Goal: Find specific page/section: Find specific page/section

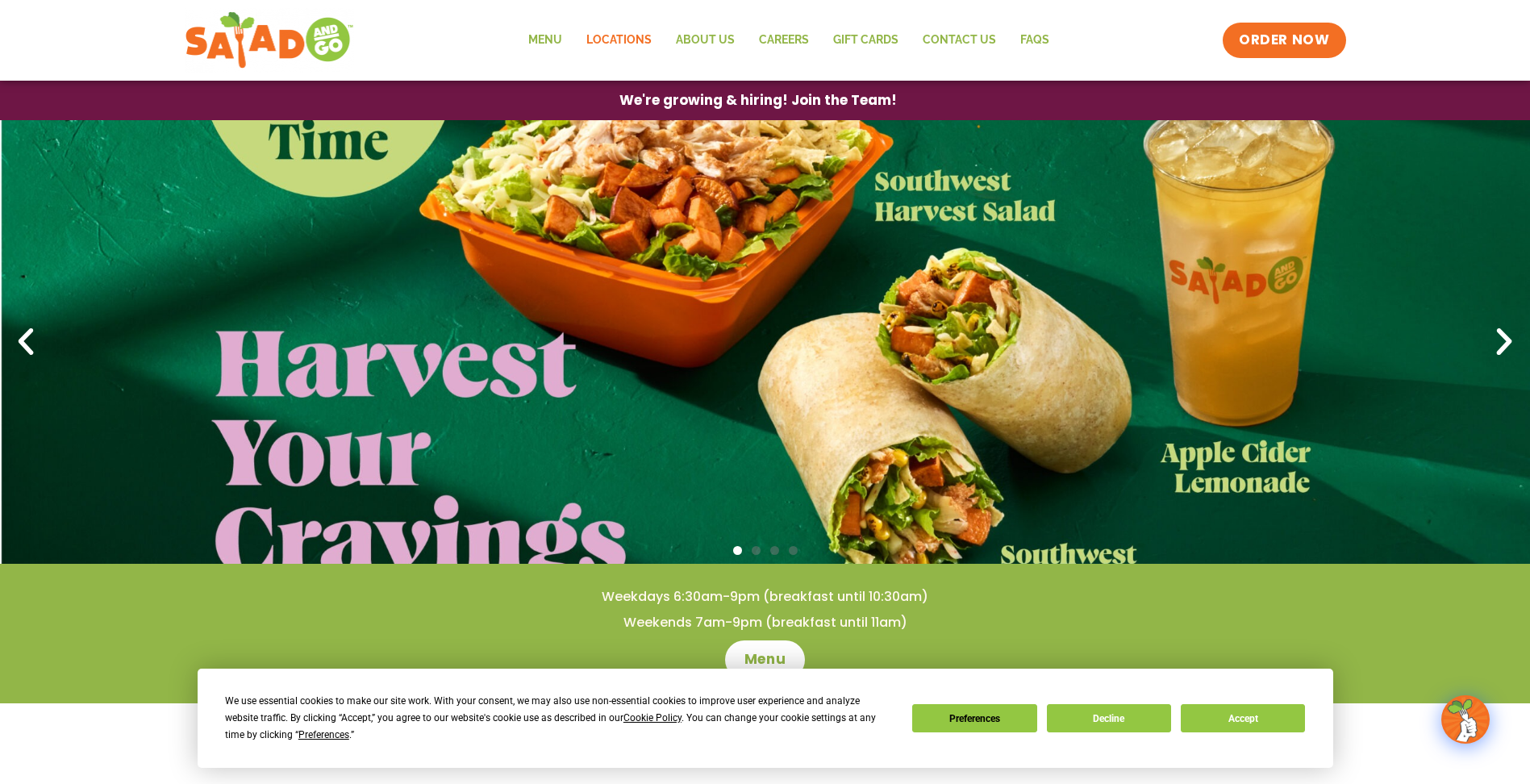
click at [627, 38] on link "Locations" at bounding box center [619, 40] width 89 height 37
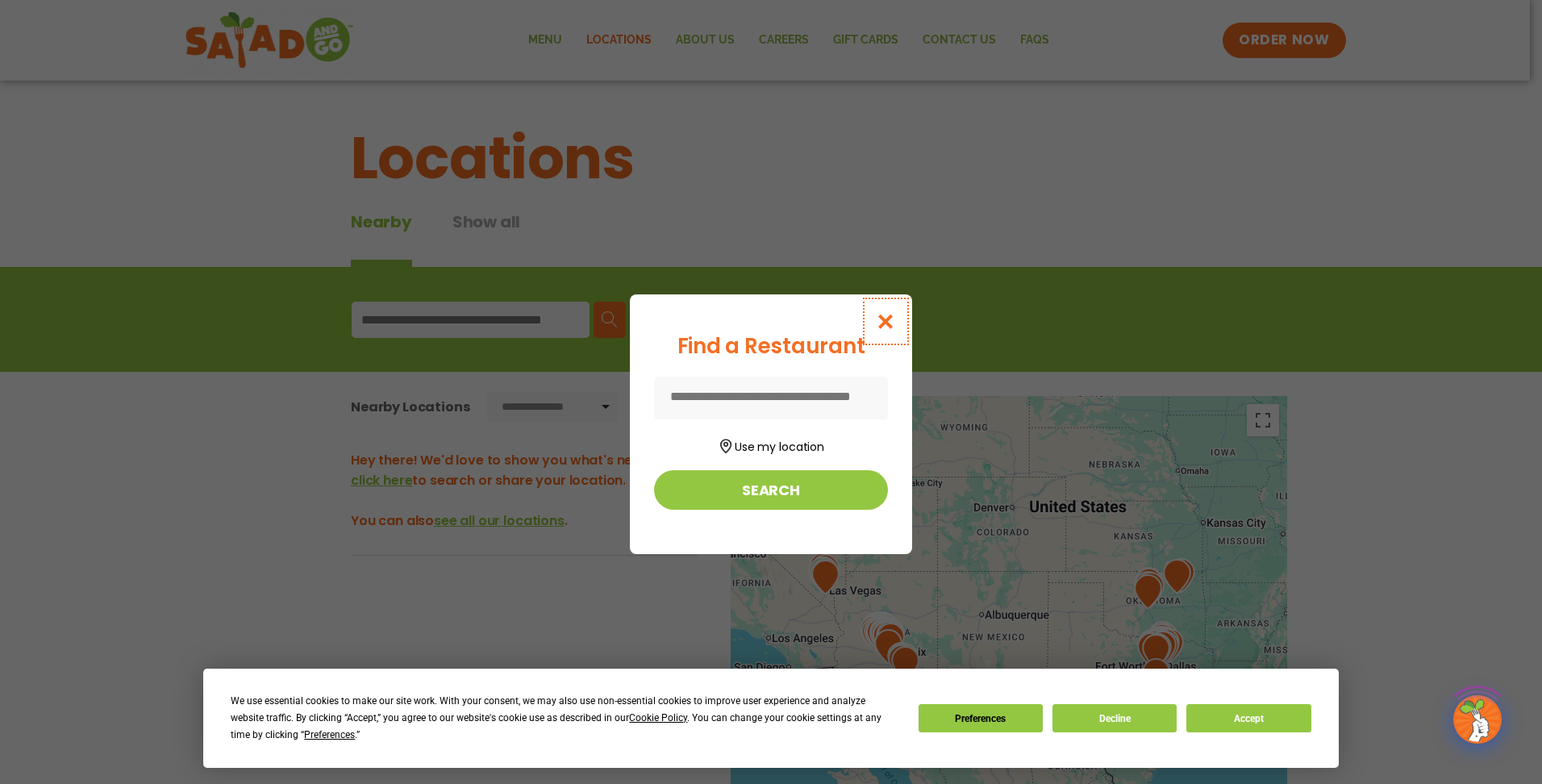
click at [882, 329] on icon "Close modal" at bounding box center [886, 321] width 20 height 17
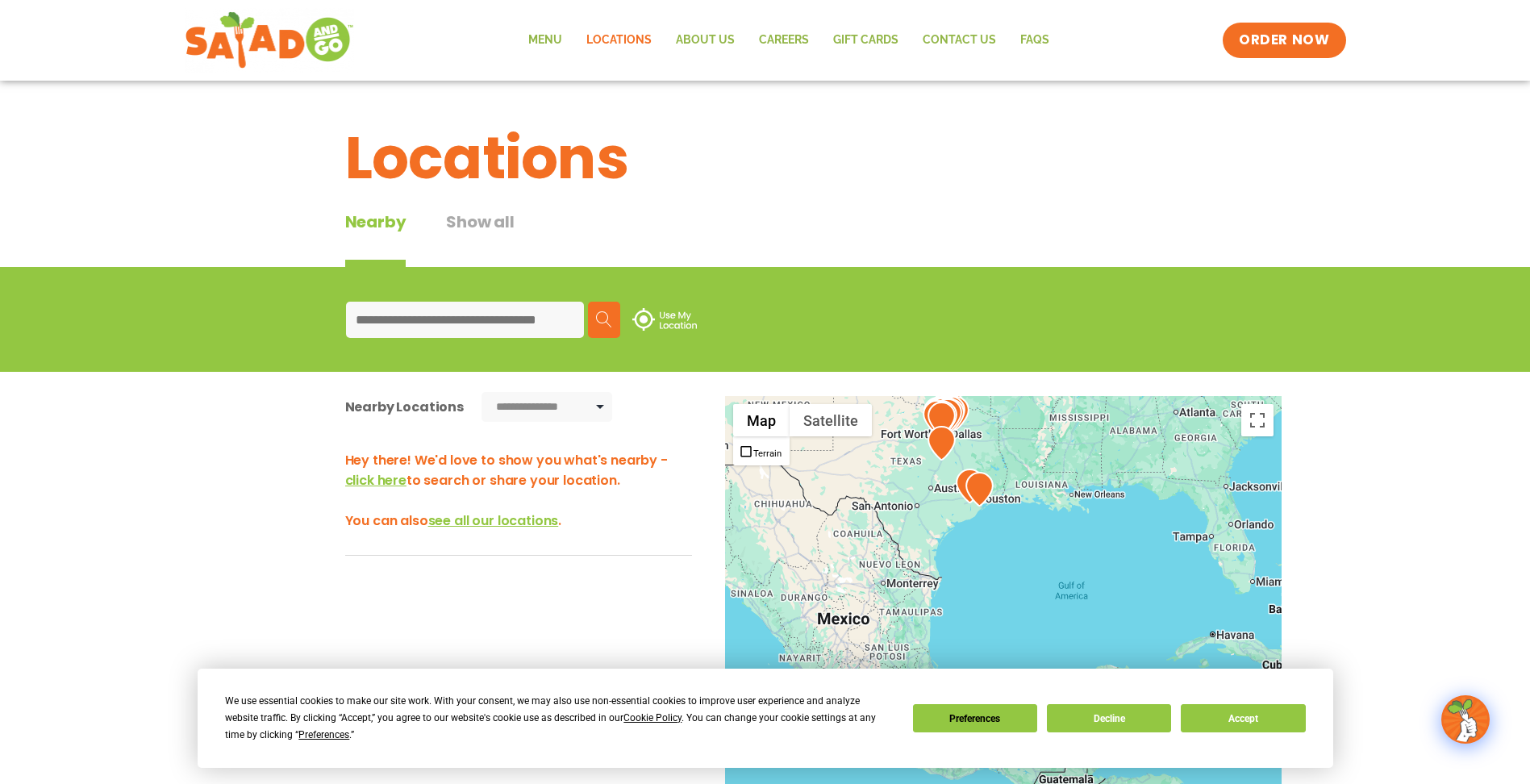
drag, startPoint x: 943, startPoint y: 542, endPoint x: 750, endPoint y: 321, distance: 293.4
click at [750, 321] on section "**********" at bounding box center [765, 609] width 1530 height 685
click at [1000, 502] on div at bounding box center [1003, 663] width 556 height 534
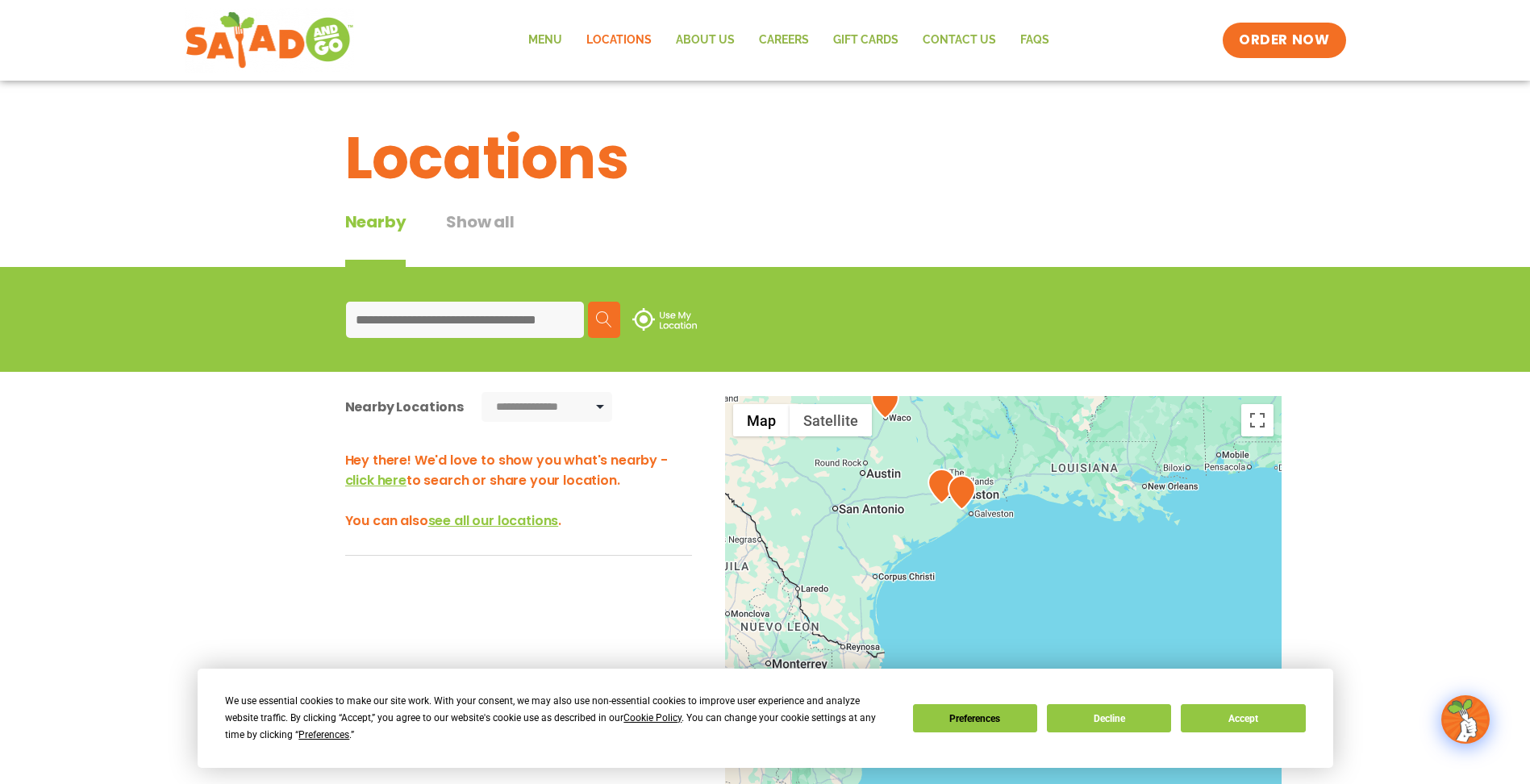
click at [946, 520] on div at bounding box center [1003, 663] width 556 height 534
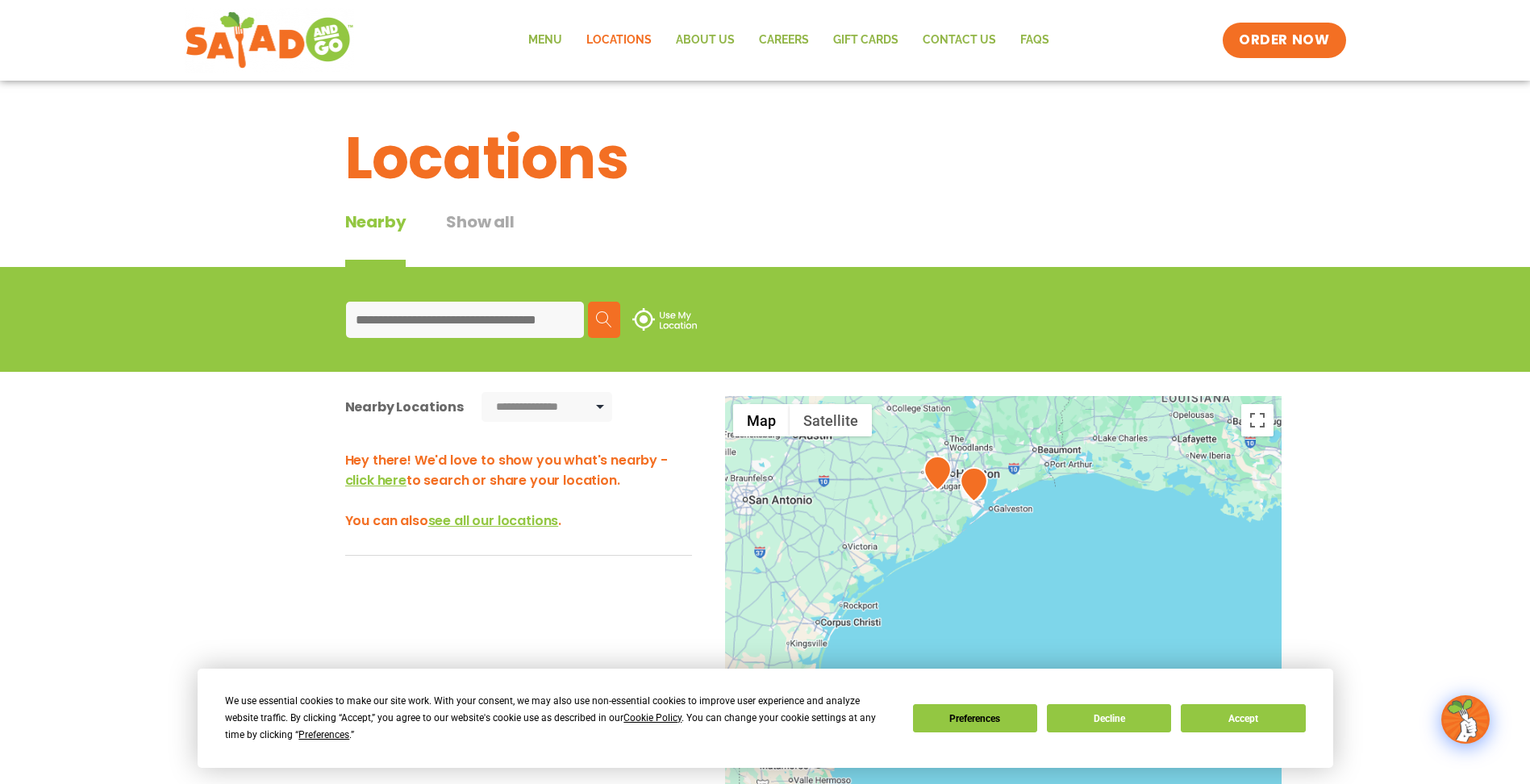
click at [951, 518] on div at bounding box center [1003, 663] width 556 height 534
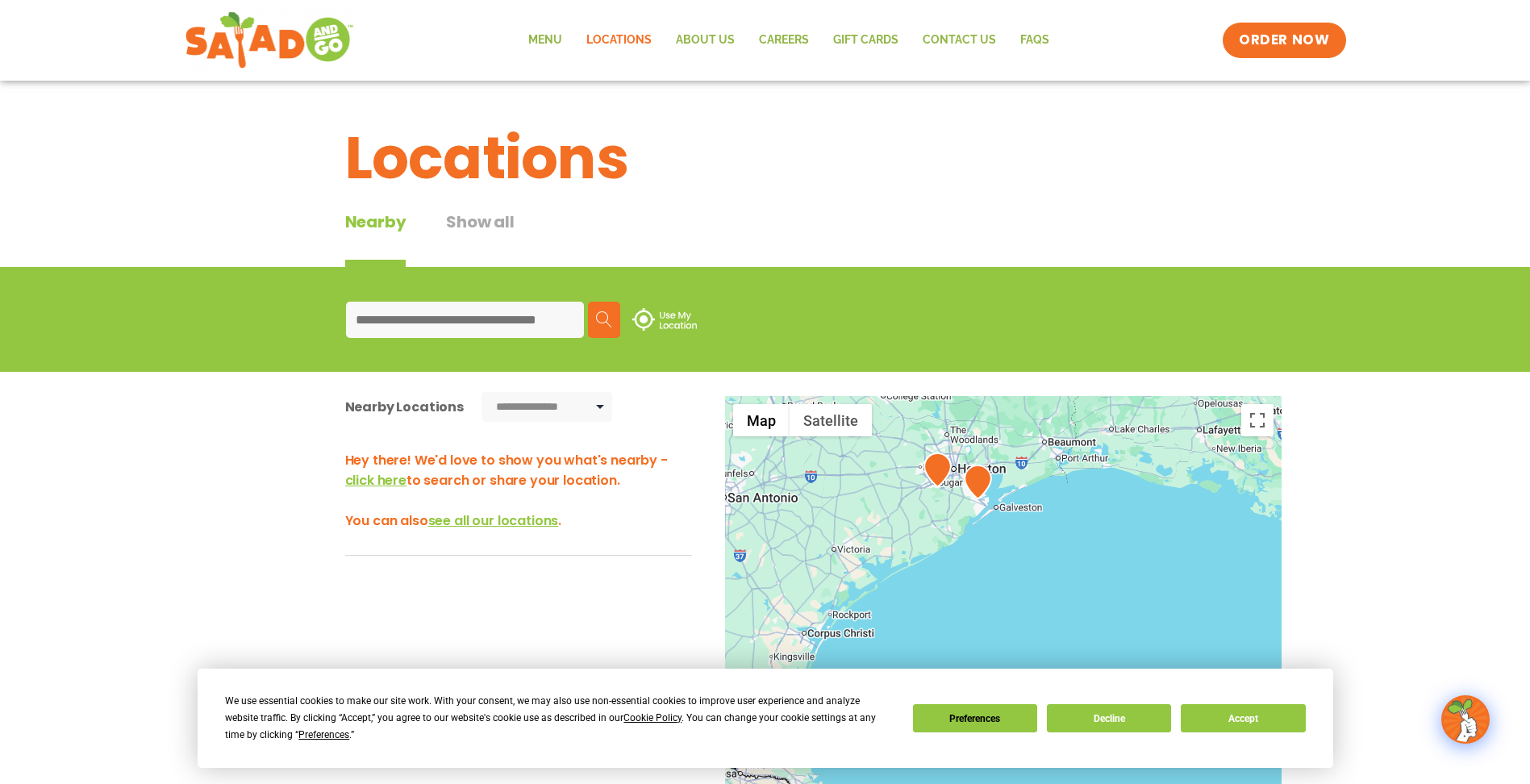
click at [951, 518] on div at bounding box center [1003, 663] width 556 height 534
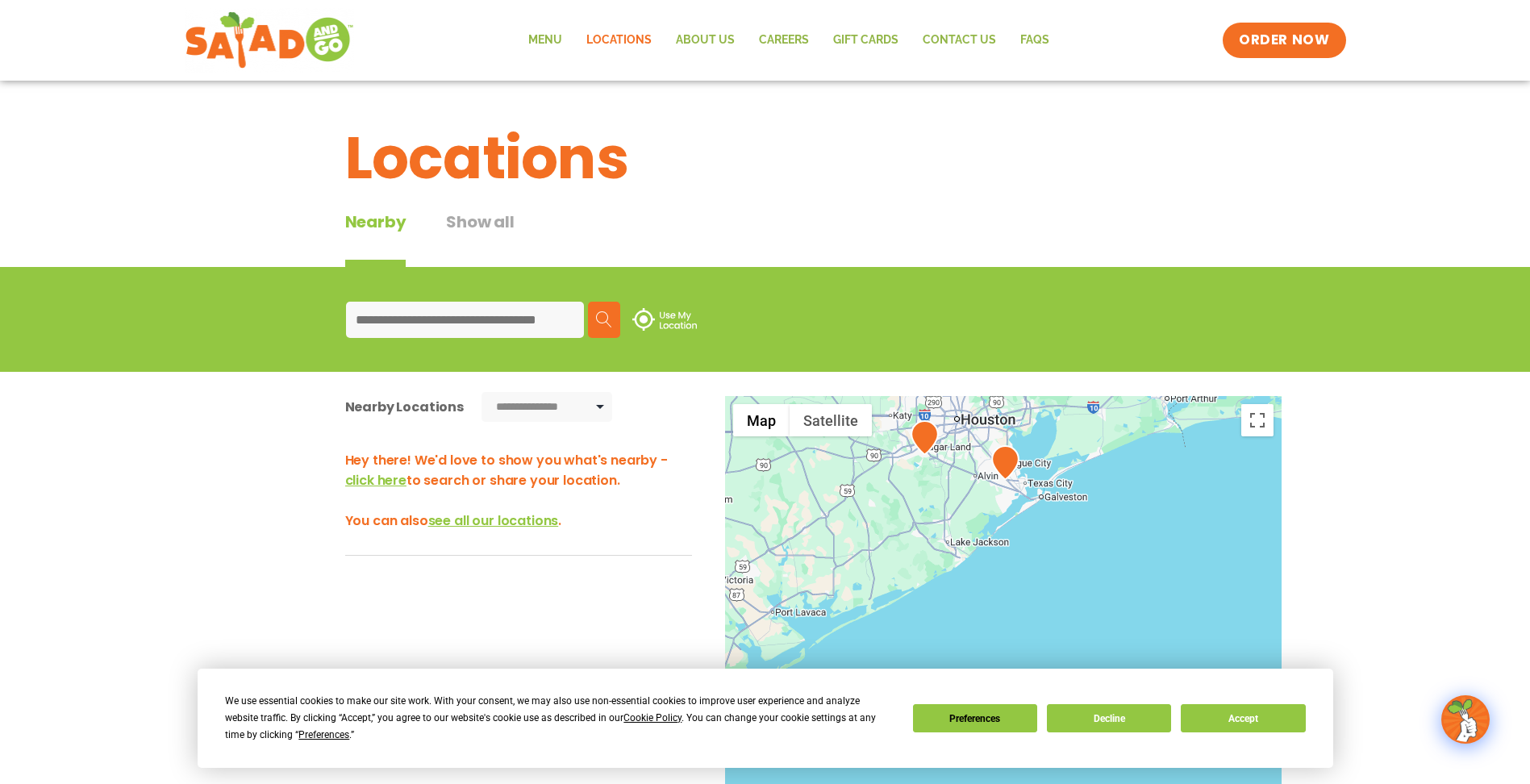
click at [986, 501] on div at bounding box center [1003, 663] width 556 height 534
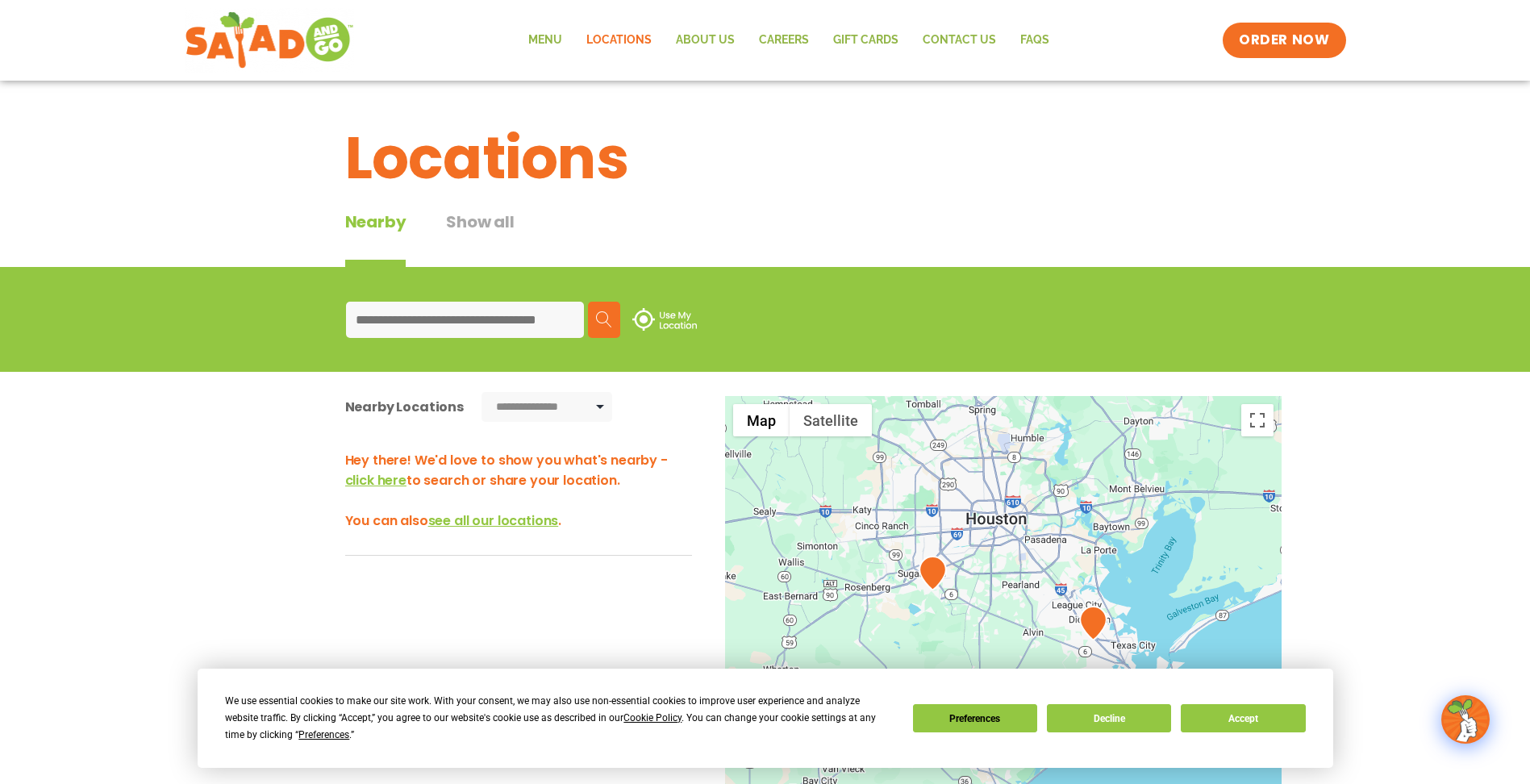
drag, startPoint x: 940, startPoint y: 468, endPoint x: 1009, endPoint y: 650, distance: 194.6
click at [1009, 650] on div at bounding box center [1003, 663] width 556 height 534
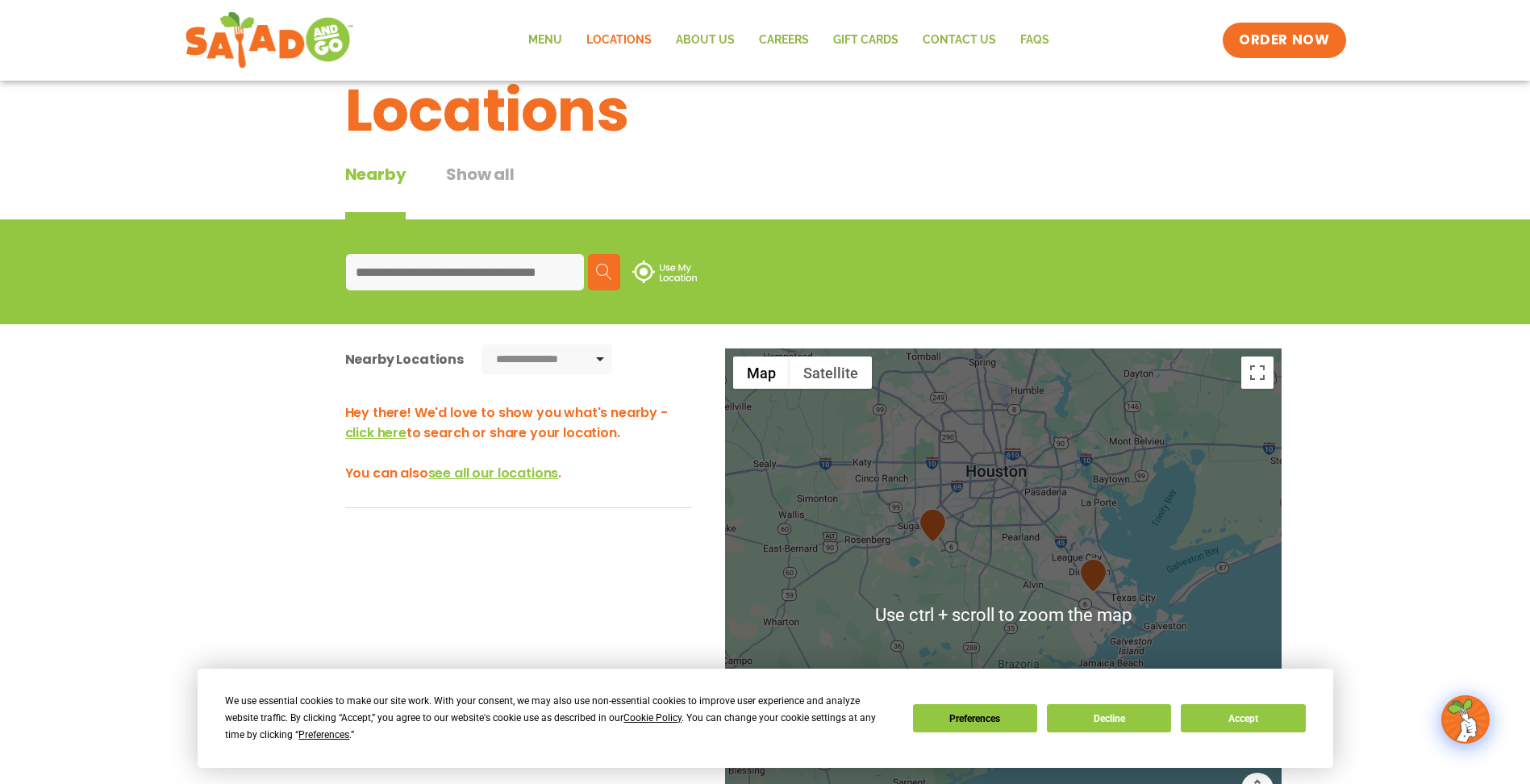
scroll to position [81, 0]
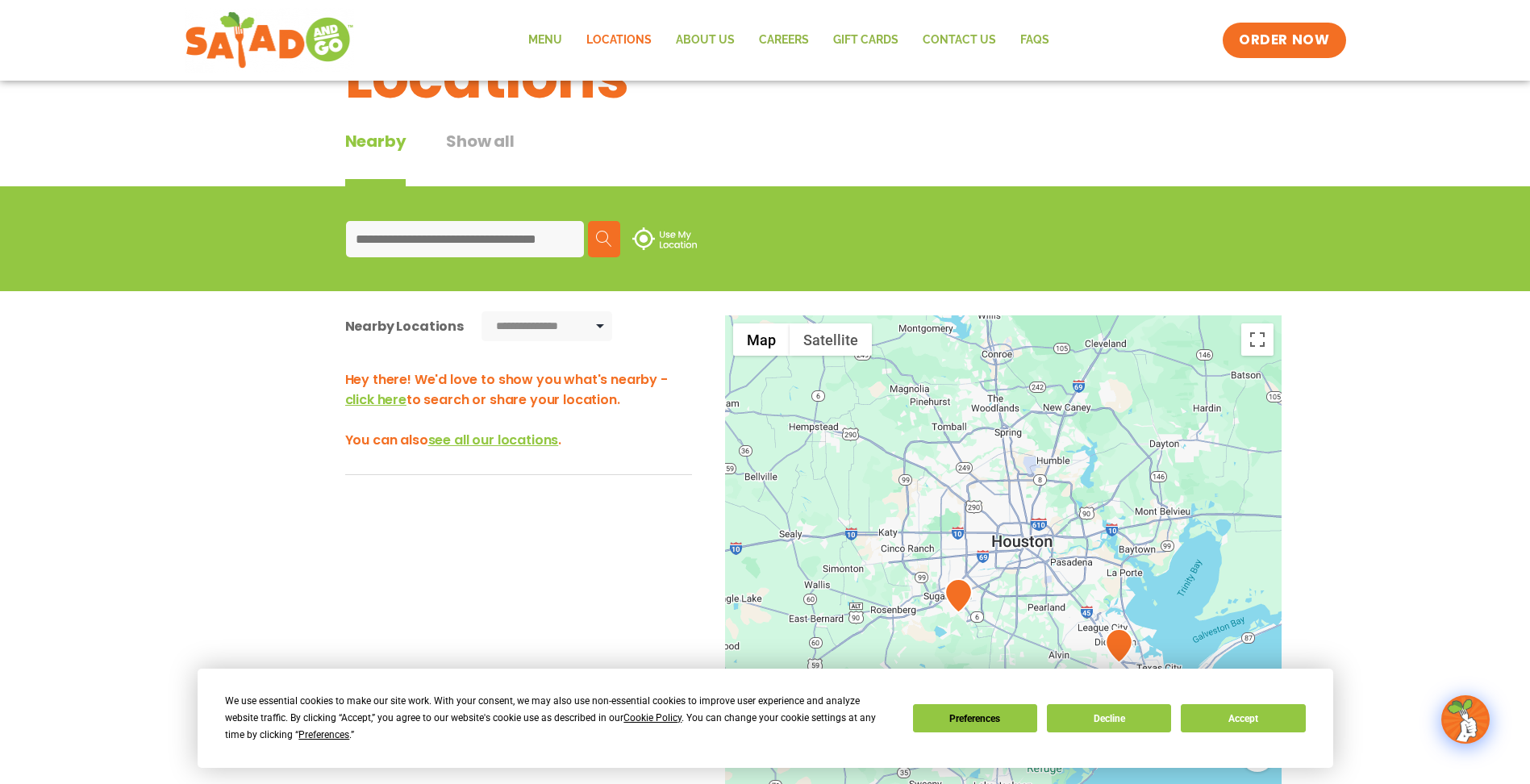
drag, startPoint x: 979, startPoint y: 419, endPoint x: 1004, endPoint y: 522, distance: 106.0
click at [1004, 522] on div at bounding box center [1003, 582] width 556 height 534
